Goal: Task Accomplishment & Management: Use online tool/utility

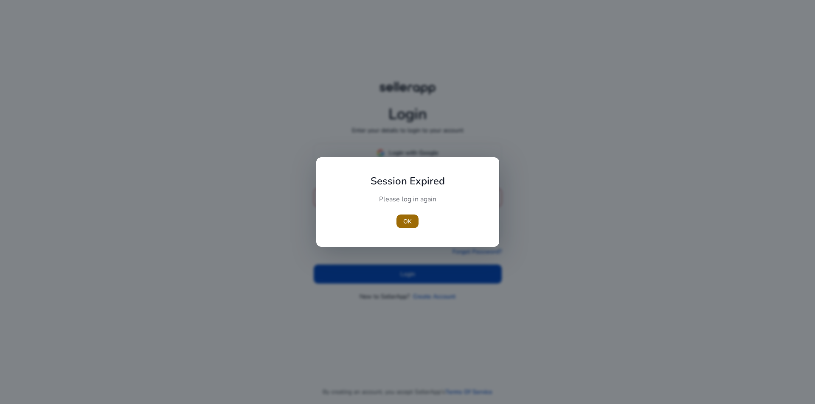
type input "**********"
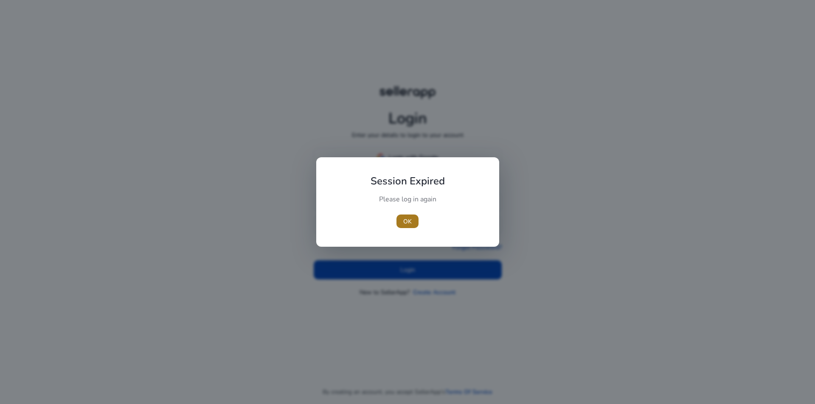
click at [411, 222] on button "OK" at bounding box center [407, 222] width 22 height 14
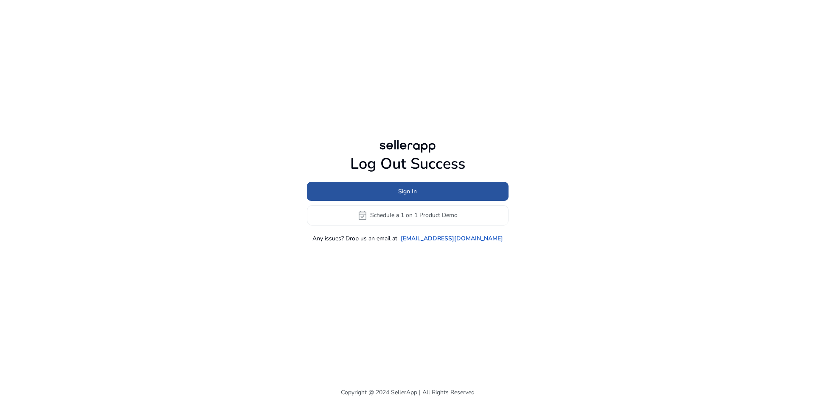
click at [429, 192] on span at bounding box center [408, 191] width 202 height 20
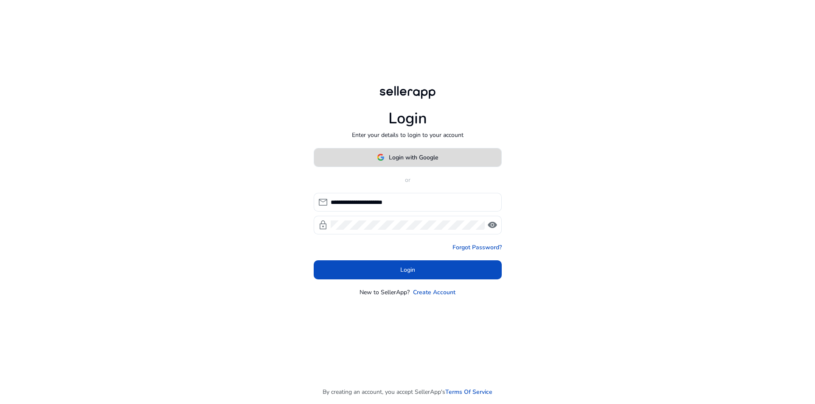
click at [449, 160] on span at bounding box center [407, 157] width 187 height 20
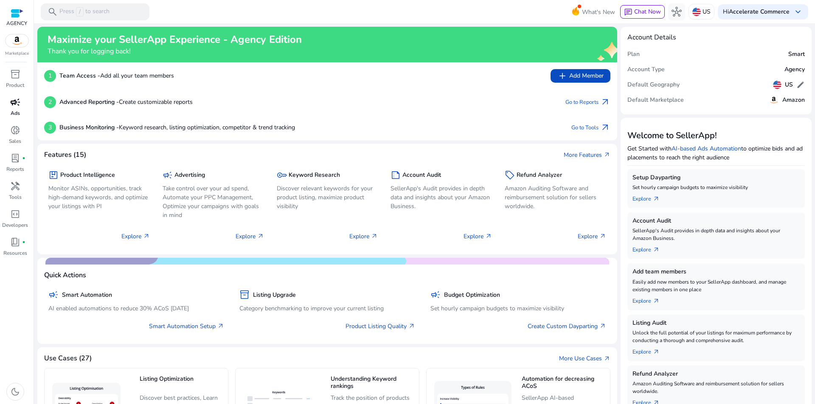
click at [17, 112] on p "Ads" at bounding box center [15, 113] width 9 height 8
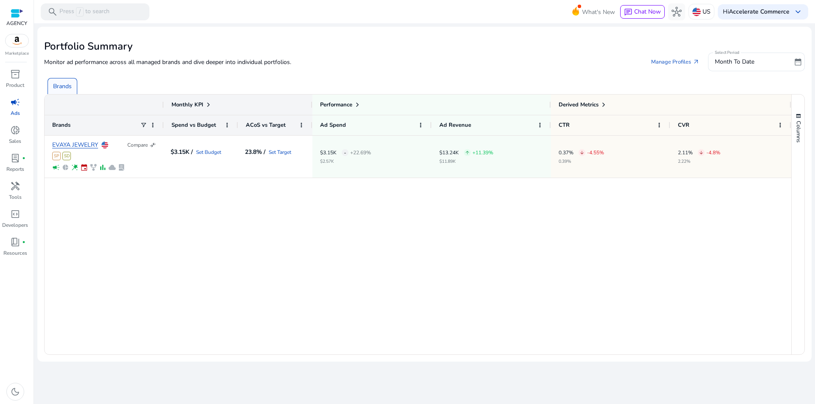
click at [403, 264] on div "EVAYA JEWELRY Compare compare_arrows SP SD campaign pie_chart wand_stars event …" at bounding box center [418, 245] width 746 height 219
